Goal: Navigation & Orientation: Find specific page/section

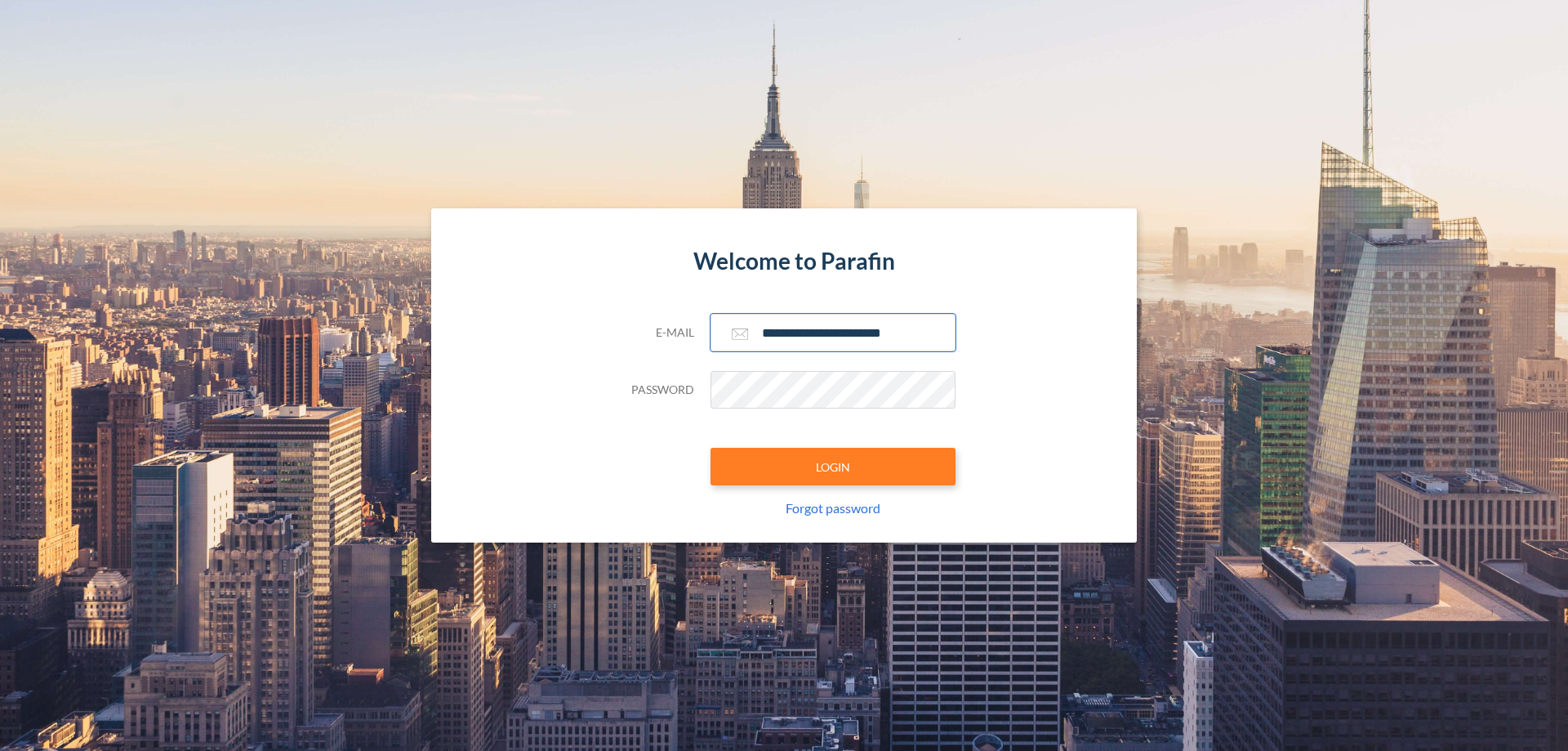
type input "**********"
click at [833, 467] on button "LOGIN" at bounding box center [833, 466] width 245 height 38
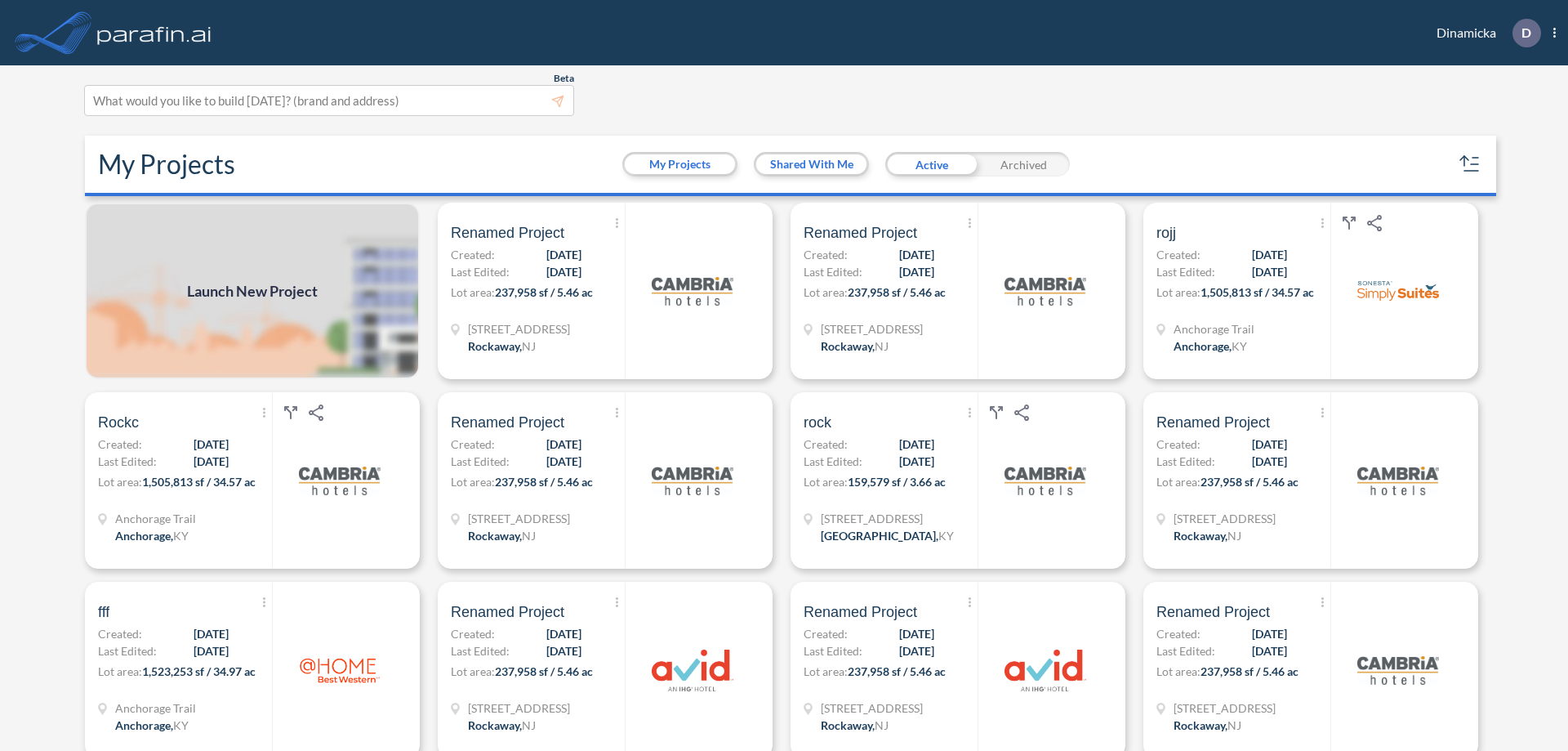
scroll to position [4, 0]
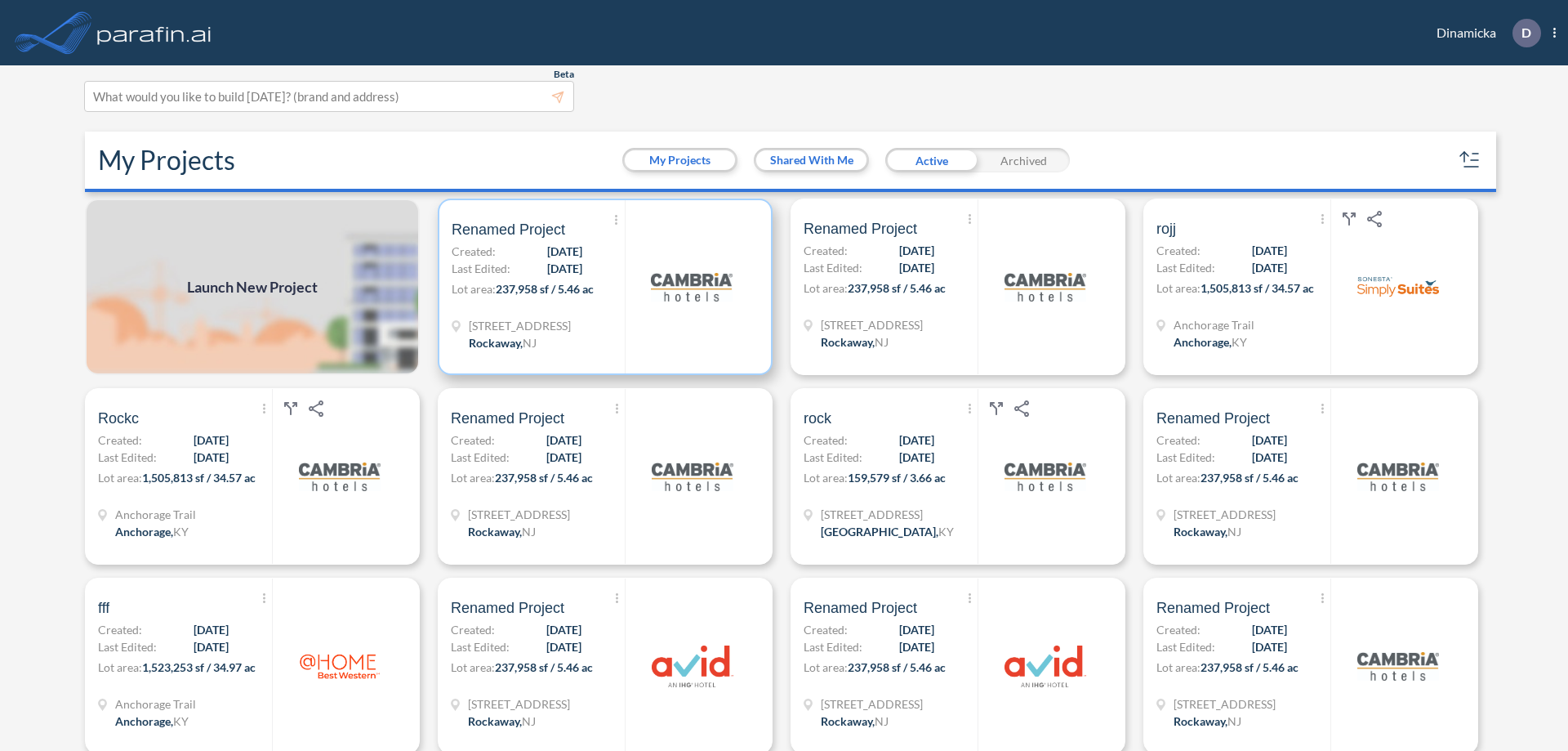
click at [602, 287] on p "Lot area: 237,958 sf / 5.46 ac" at bounding box center [537, 292] width 173 height 24
